Goal: Task Accomplishment & Management: Manage account settings

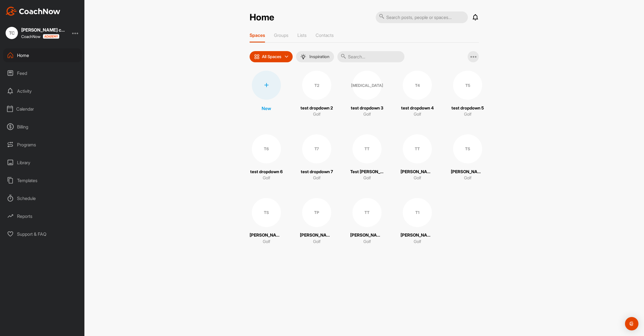
click at [31, 107] on div "Calendar" at bounding box center [42, 109] width 79 height 14
click at [41, 128] on div "My Calendar" at bounding box center [49, 126] width 66 height 12
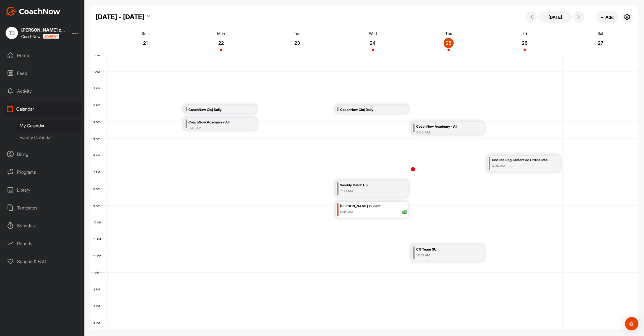
scroll to position [97, 0]
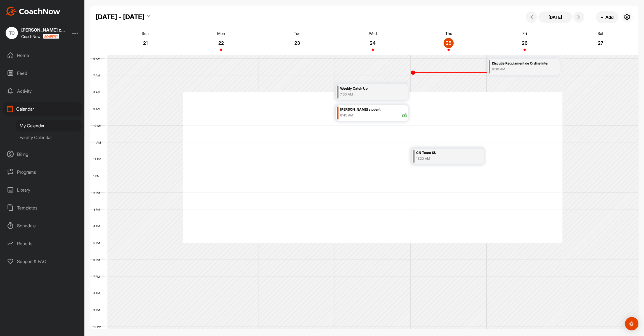
click at [483, 16] on icon "button" at bounding box center [627, 17] width 7 height 7
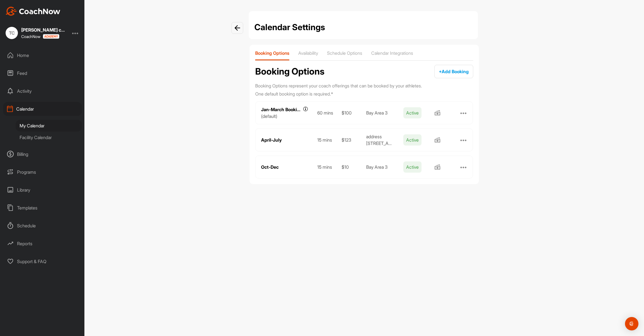
click at [390, 48] on div "Booking Options Availability Schedule Options Calendar Integrations Booking Opt…" at bounding box center [364, 115] width 229 height 140
click at [390, 50] on p "Calendar Integrations" at bounding box center [392, 53] width 42 height 6
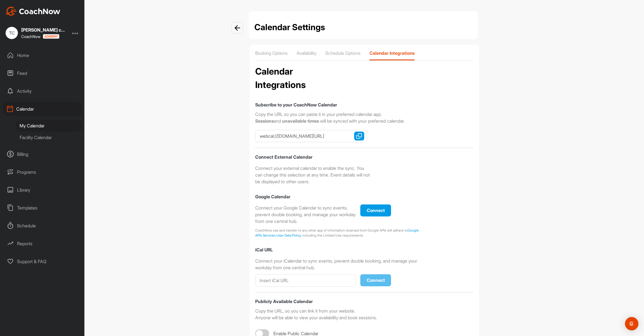
checkbox input "true"
click at [45, 124] on div "My Calendar" at bounding box center [49, 126] width 66 height 12
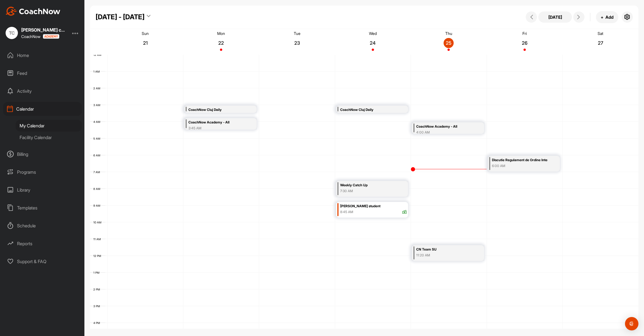
scroll to position [97, 0]
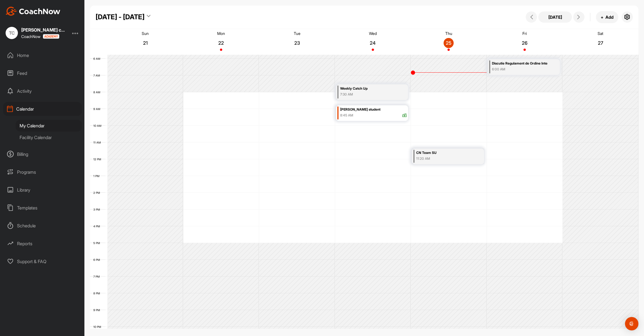
click at [433, 158] on div "11:20 AM" at bounding box center [444, 158] width 56 height 5
click at [385, 88] on div "Weekly Catch Up" at bounding box center [368, 89] width 56 height 6
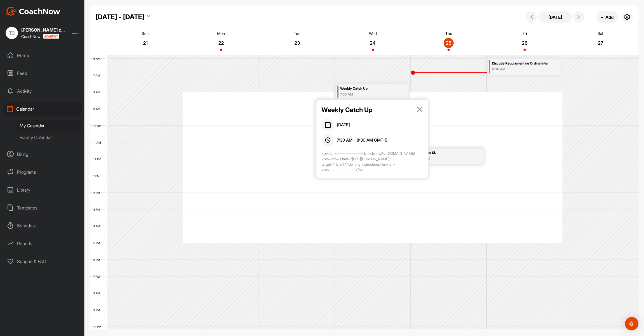
click at [483, 64] on div "Discutie Regulament de Ordine Interna" at bounding box center [520, 63] width 56 height 6
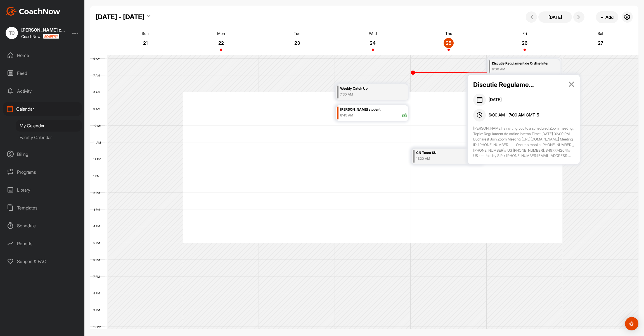
click at [453, 156] on div "11:20 AM" at bounding box center [444, 158] width 56 height 5
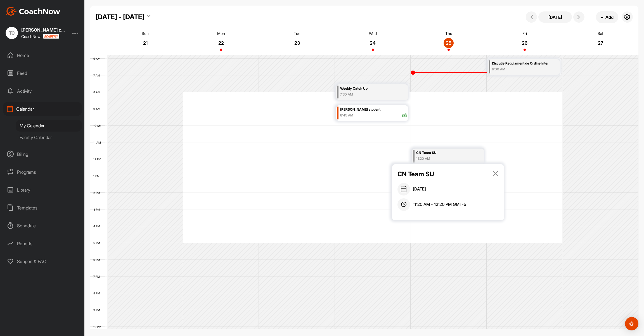
click at [483, 172] on icon at bounding box center [495, 174] width 6 height 6
click at [476, 8] on div "Sep - Oct 2025 Today + Add" at bounding box center [364, 17] width 549 height 23
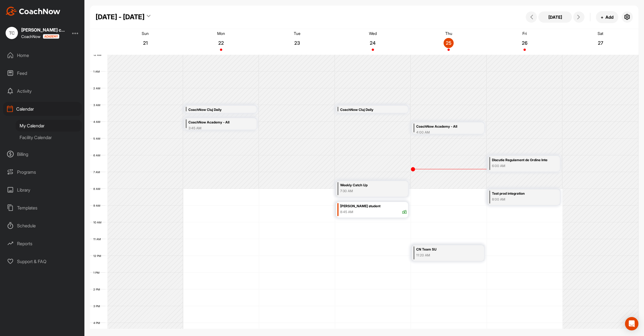
scroll to position [97, 0]
